Goal: Information Seeking & Learning: Learn about a topic

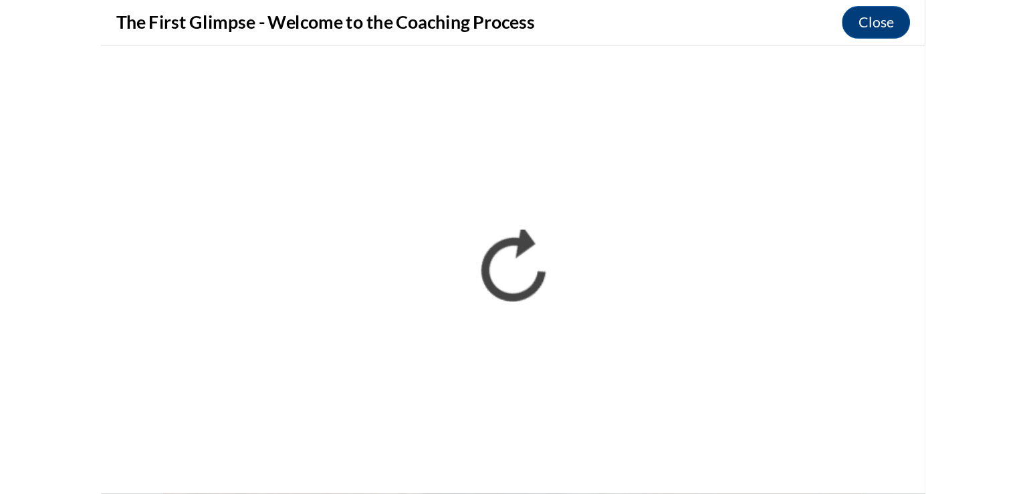
scroll to position [270, 0]
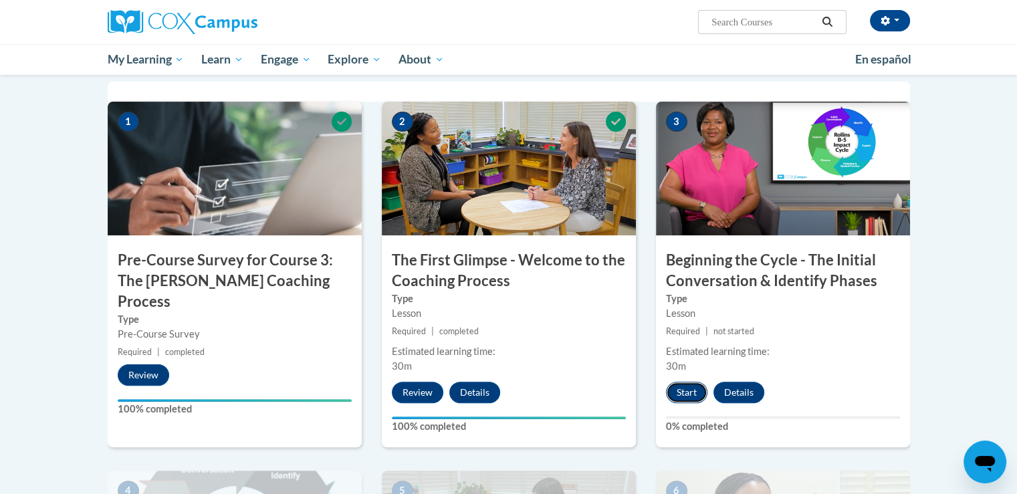
click at [688, 391] on button "Start" at bounding box center [686, 392] width 41 height 21
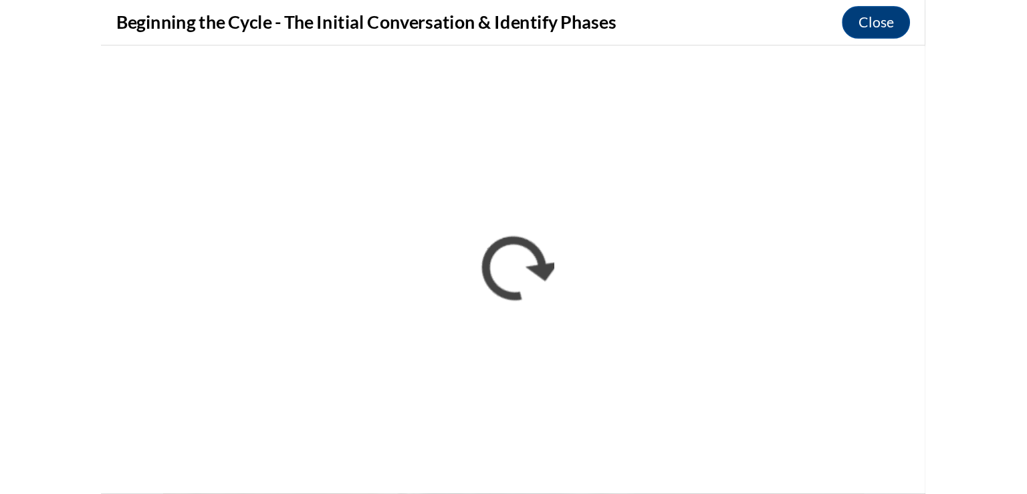
scroll to position [270, 0]
